Goal: Information Seeking & Learning: Learn about a topic

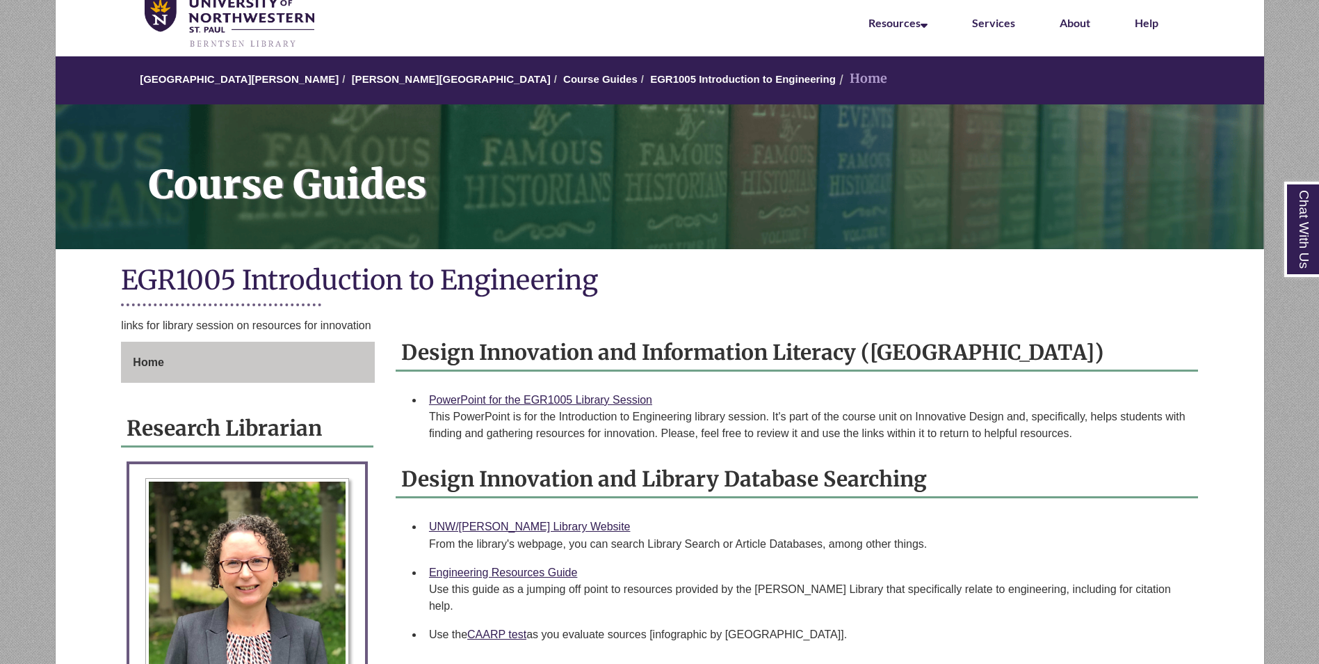
scroll to position [278, 0]
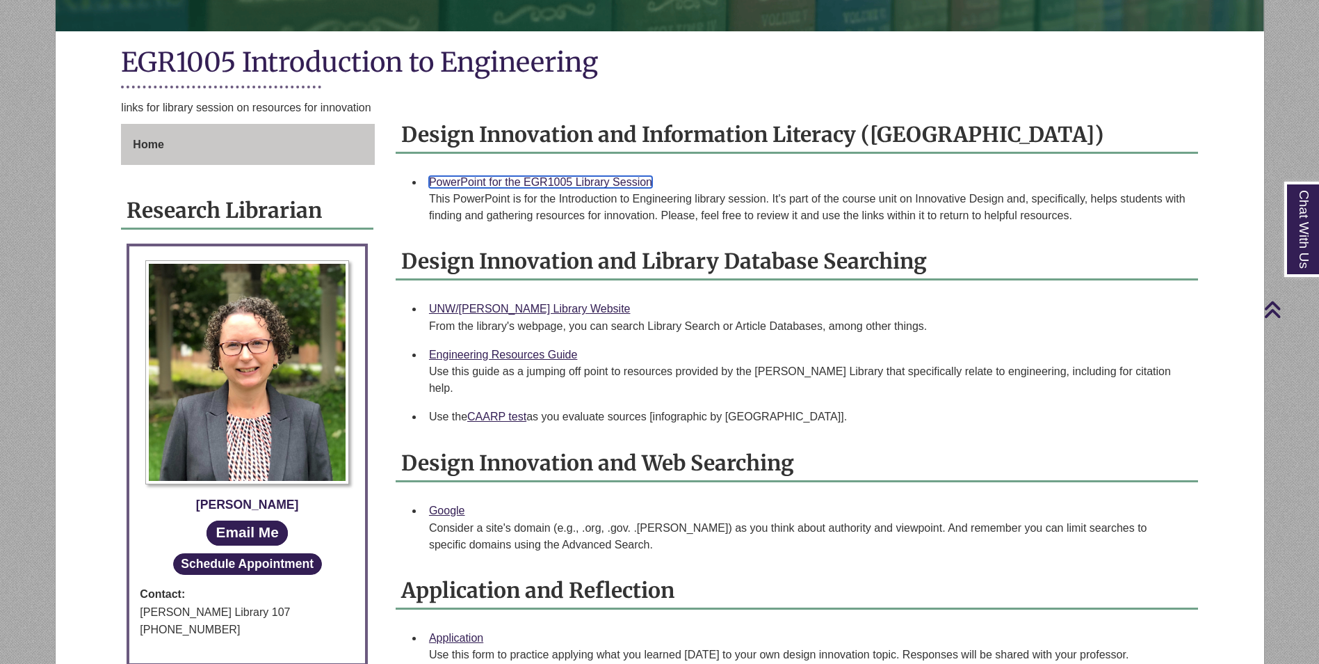
click at [539, 179] on link "PowerPoint for the EGR1005 Library Session" at bounding box center [540, 182] width 223 height 12
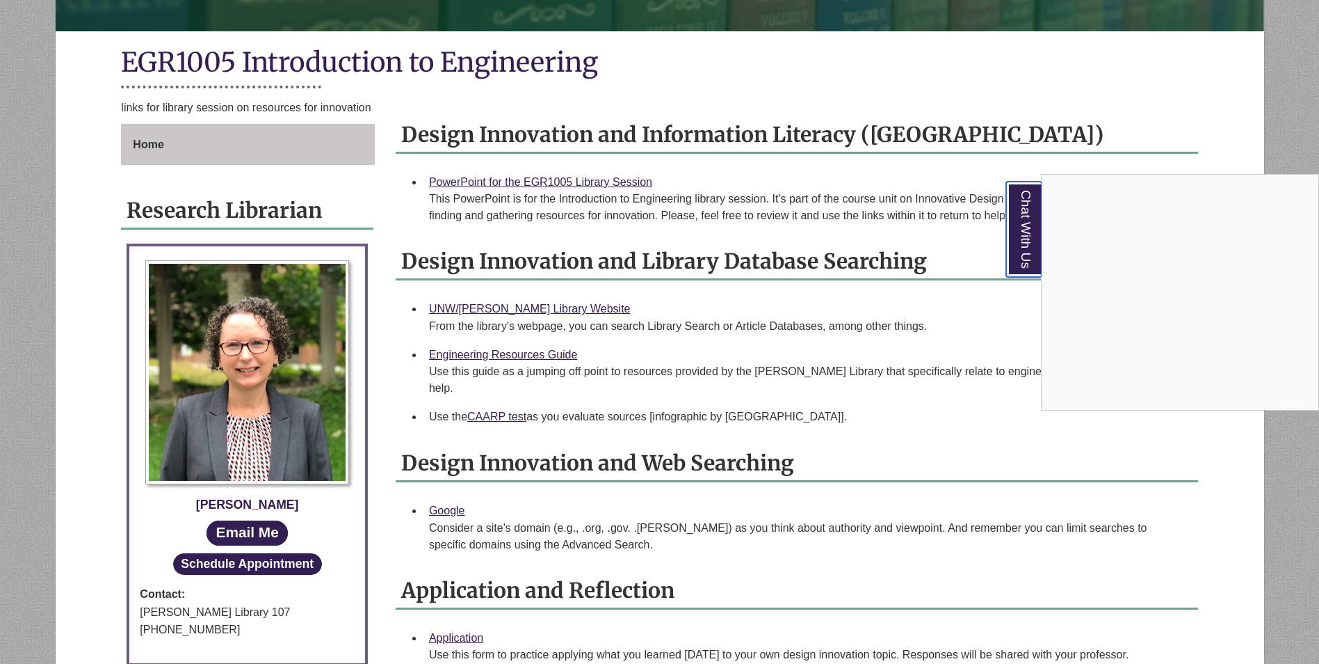
click at [1022, 225] on link "Chat With Us" at bounding box center [1023, 229] width 35 height 95
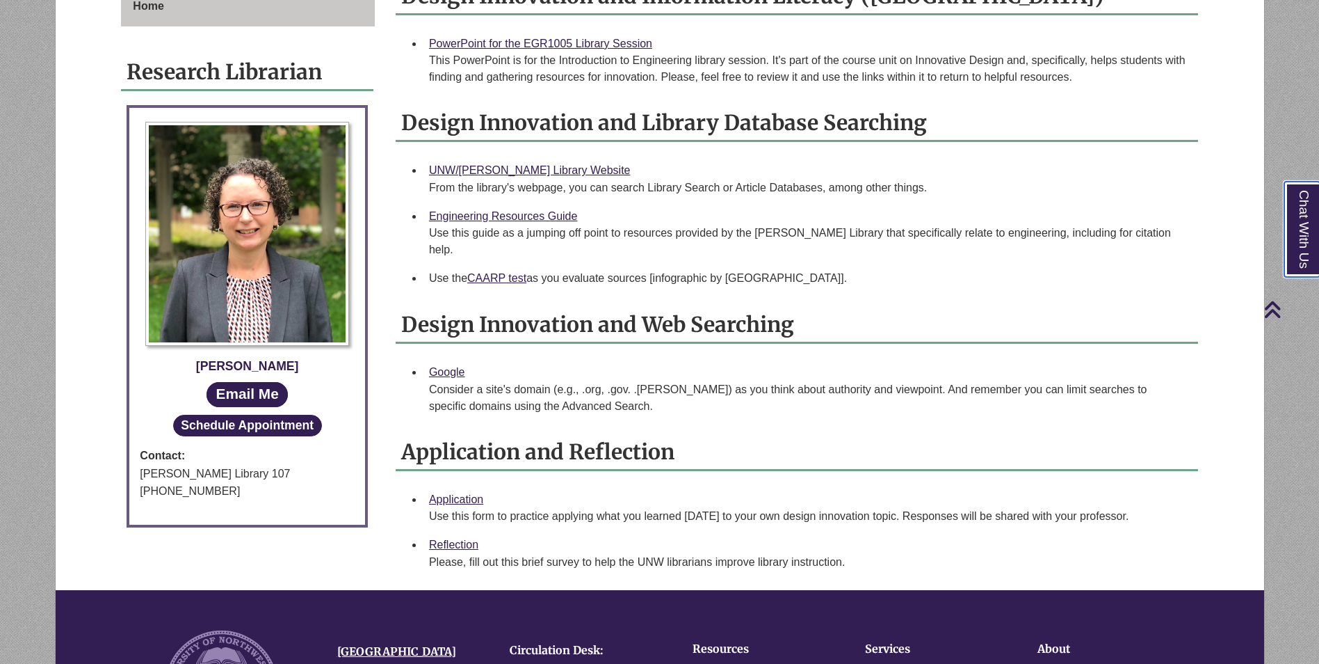
scroll to position [417, 0]
click at [473, 492] on link "Application" at bounding box center [456, 498] width 54 height 12
click at [458, 538] on link "Reflection" at bounding box center [453, 544] width 49 height 12
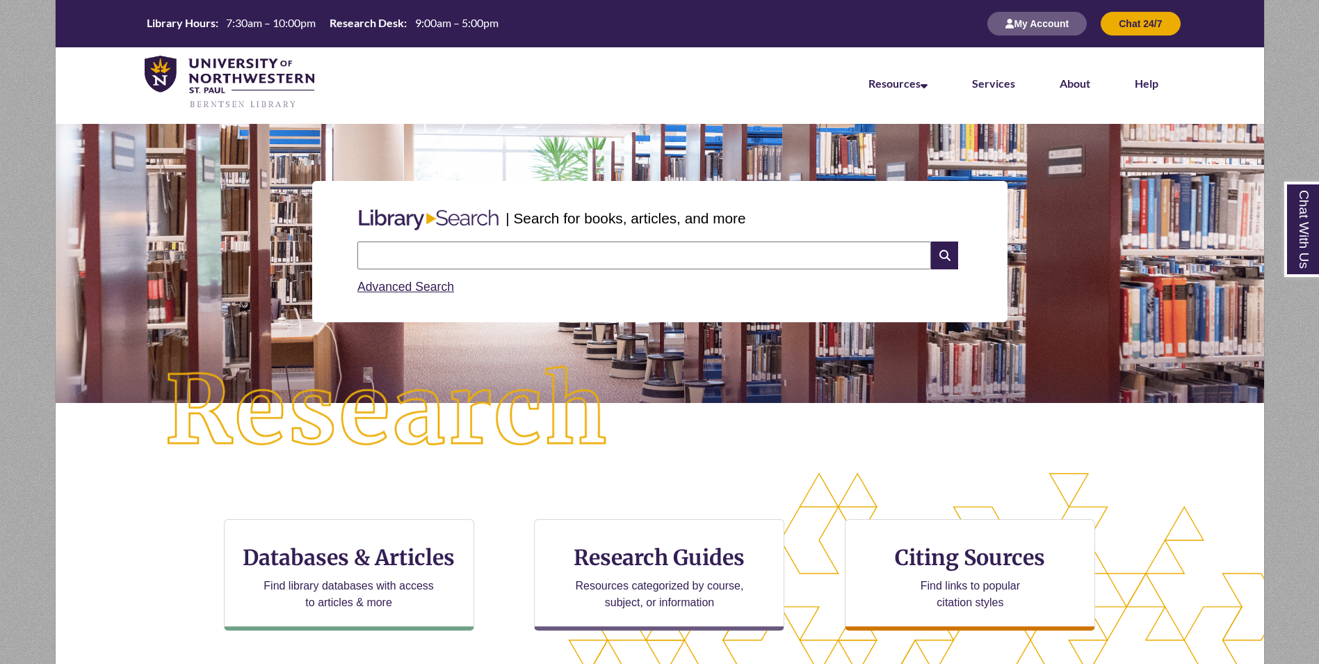
click at [510, 252] on input "text" at bounding box center [644, 255] width 574 height 28
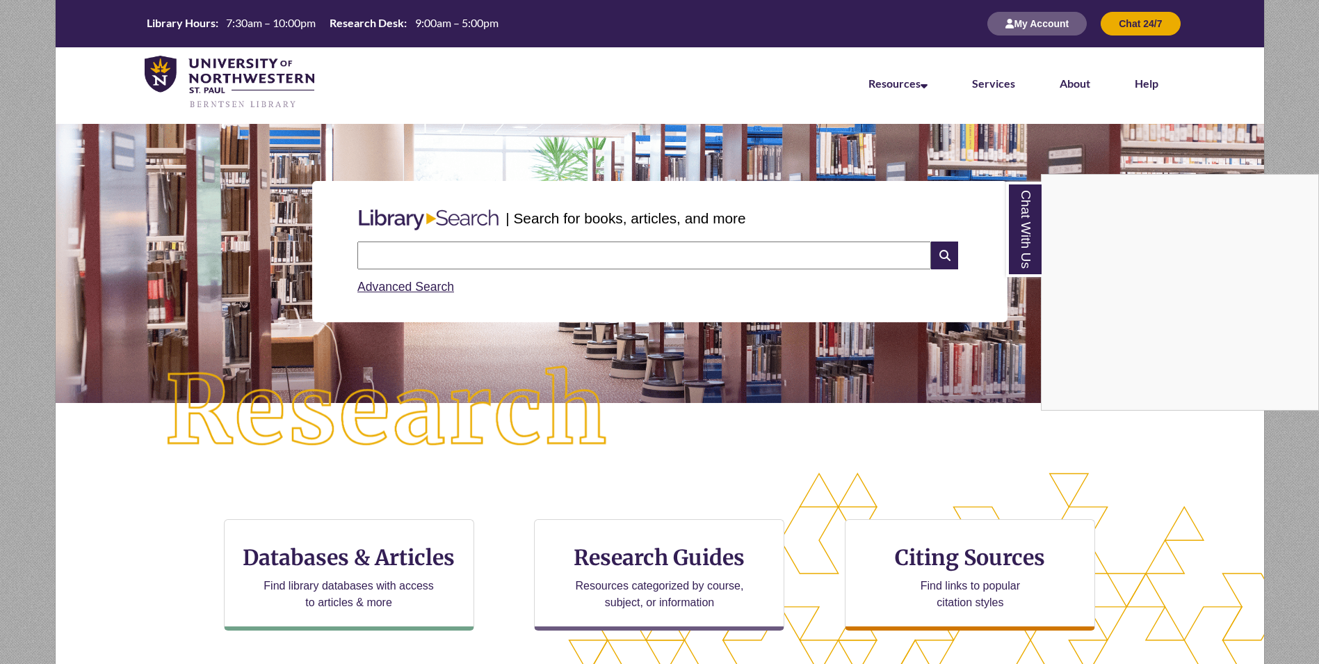
click at [510, 252] on div "Chat With Us" at bounding box center [659, 332] width 1319 height 664
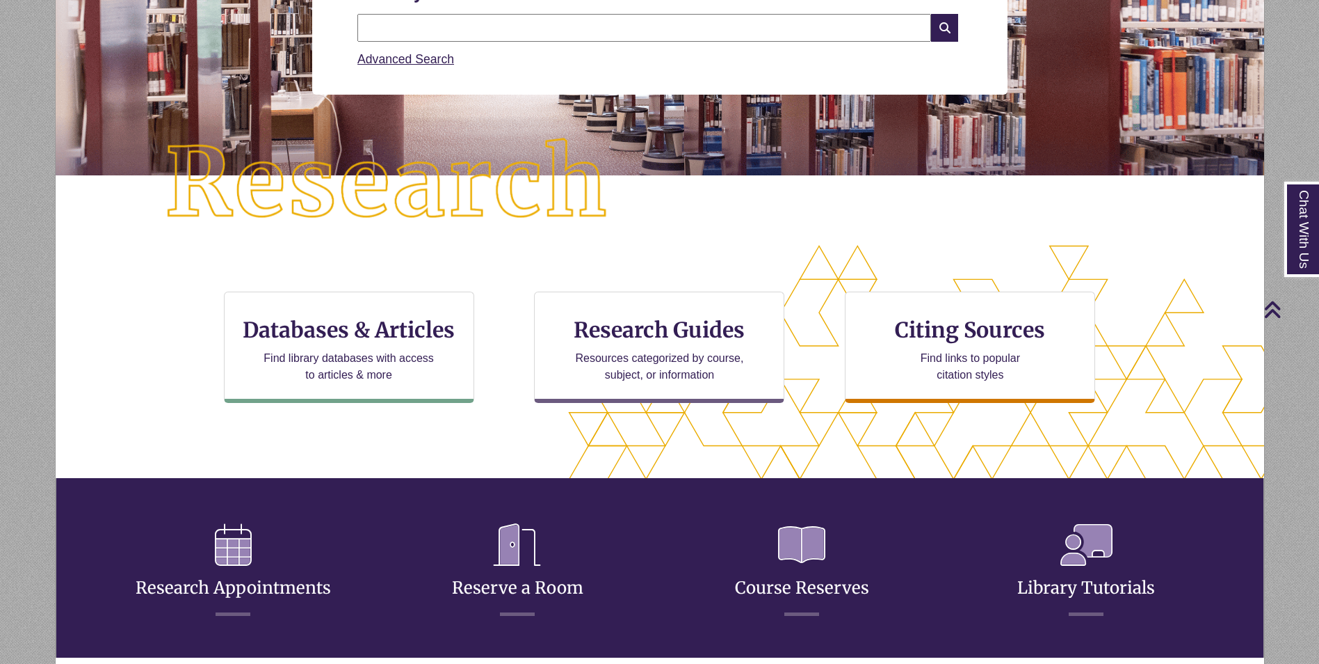
scroll to position [24, 0]
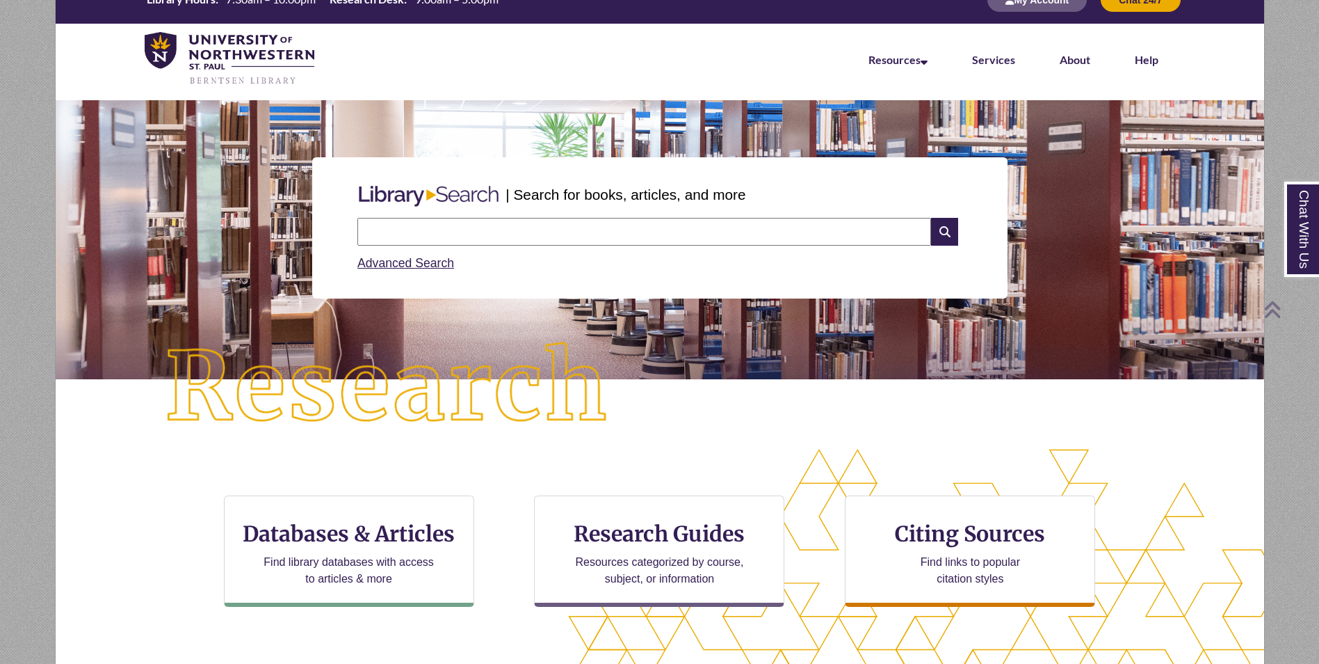
click at [501, 232] on input "text" at bounding box center [644, 232] width 574 height 28
type input "**********"
